Goal: Navigation & Orientation: Find specific page/section

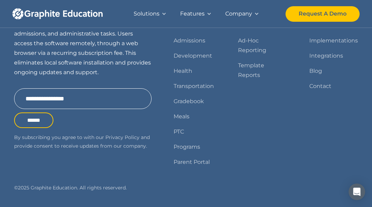
scroll to position [1091, 0]
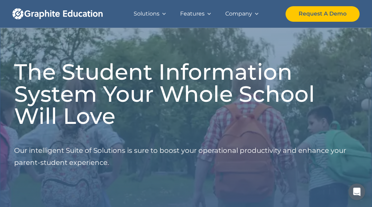
scroll to position [1081, 0]
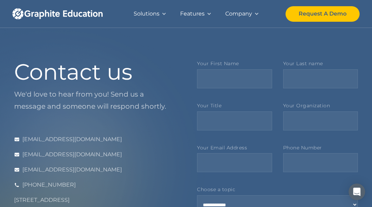
scroll to position [375, 0]
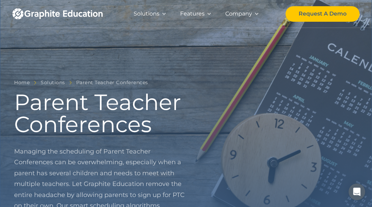
scroll to position [645, 0]
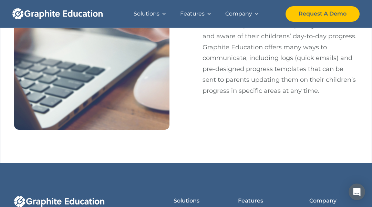
scroll to position [1740, 0]
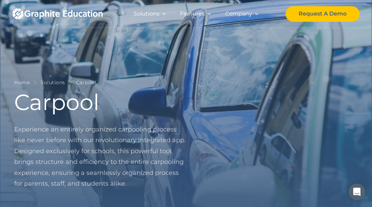
scroll to position [601, 0]
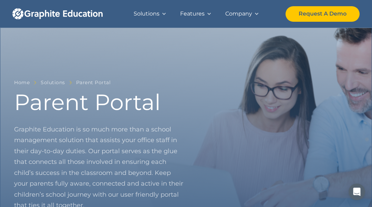
scroll to position [820, 0]
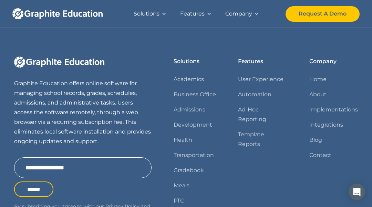
scroll to position [1129, 0]
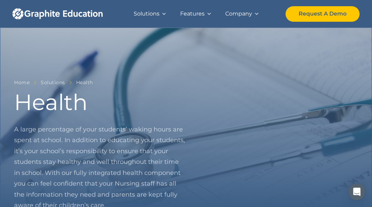
scroll to position [752, 0]
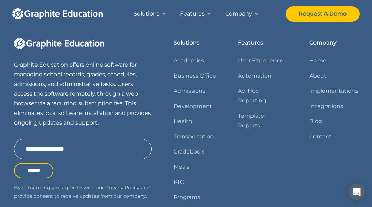
scroll to position [683, 0]
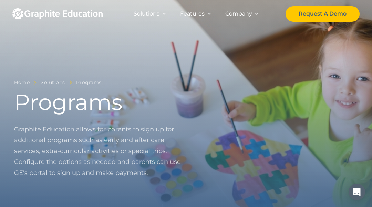
scroll to position [533, 0]
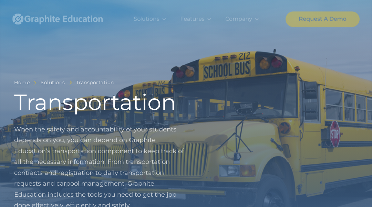
scroll to position [1195, 0]
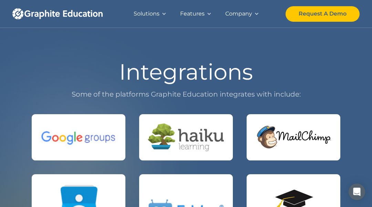
scroll to position [658, 0]
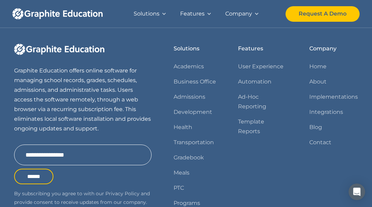
scroll to position [880, 0]
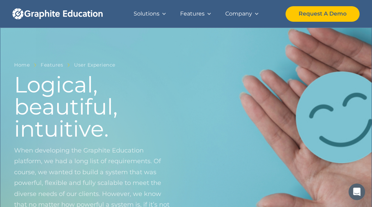
scroll to position [1021, 0]
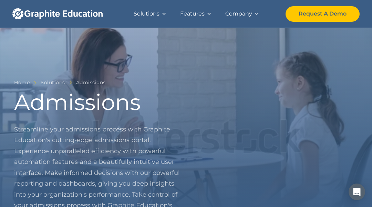
scroll to position [1655, 0]
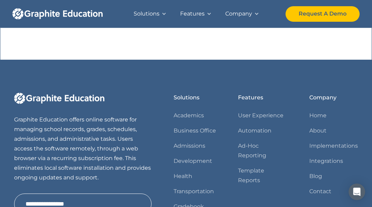
scroll to position [881, 0]
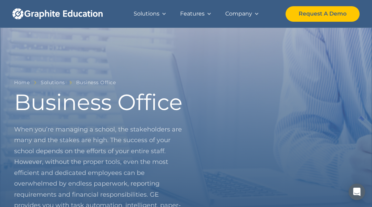
scroll to position [2461, 0]
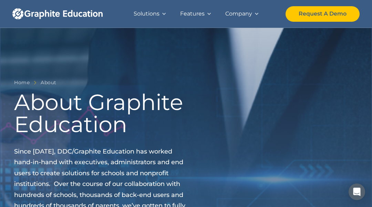
scroll to position [818, 0]
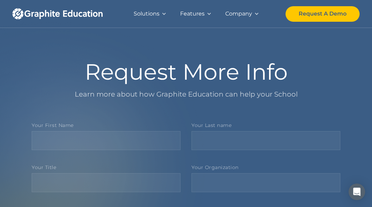
scroll to position [445, 0]
